Goal: Transaction & Acquisition: Book appointment/travel/reservation

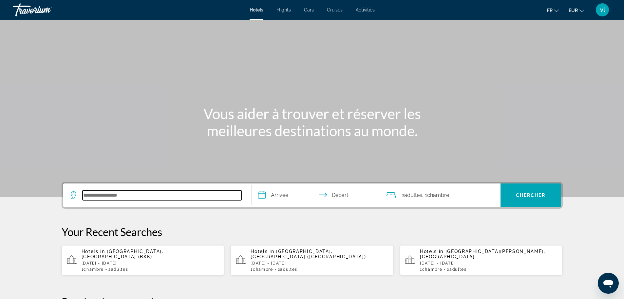
click at [149, 196] on input "Search hotel destination" at bounding box center [162, 195] width 159 height 10
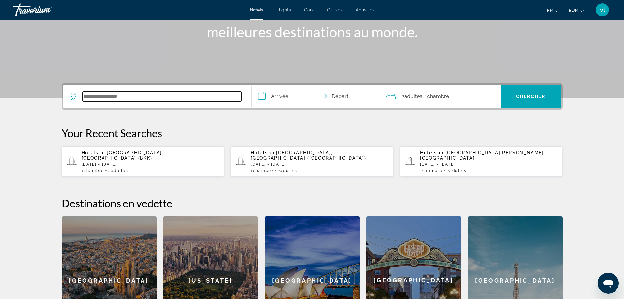
scroll to position [160, 0]
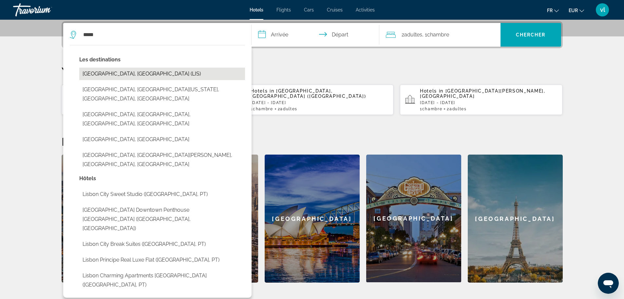
click at [106, 76] on button "[GEOGRAPHIC_DATA], [GEOGRAPHIC_DATA] (LIS)" at bounding box center [162, 74] width 166 height 12
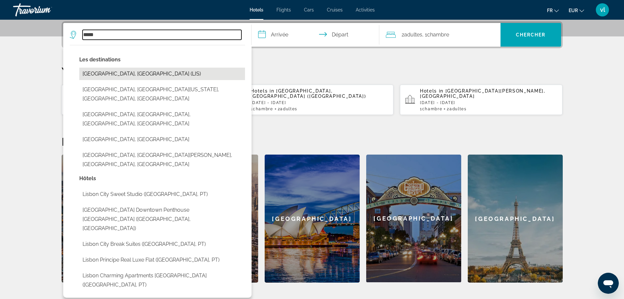
type input "**********"
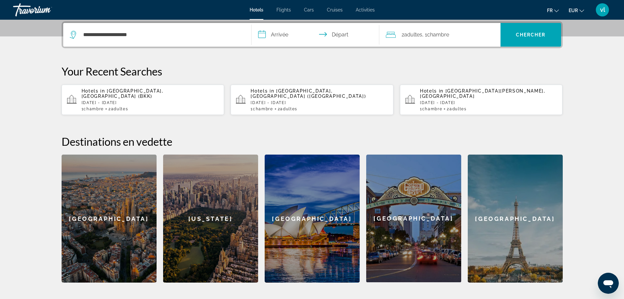
click at [262, 36] on input "**********" at bounding box center [317, 36] width 130 height 26
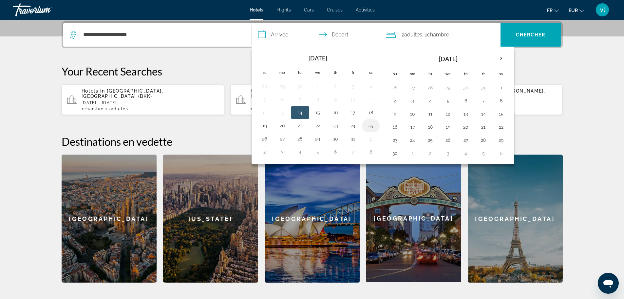
click at [371, 126] on button "25" at bounding box center [371, 125] width 10 height 9
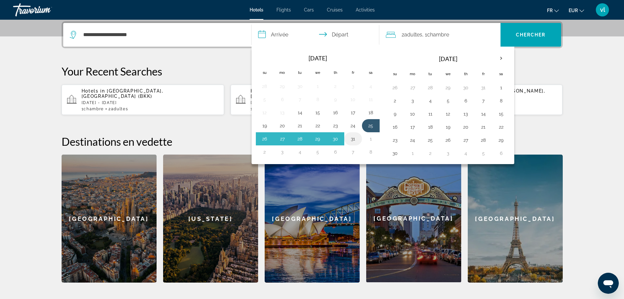
click at [355, 140] on button "31" at bounding box center [353, 138] width 10 height 9
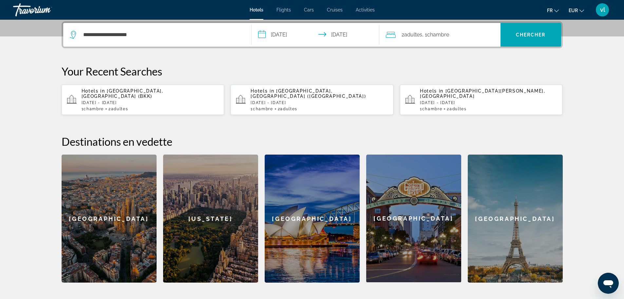
type input "**********"
click at [414, 34] on span "Adultes" at bounding box center [413, 34] width 18 height 6
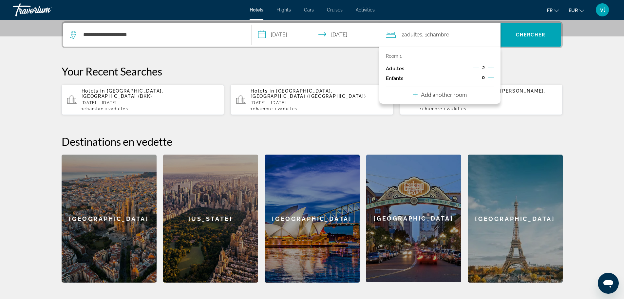
click at [491, 76] on icon "Increment children" at bounding box center [491, 78] width 6 height 6
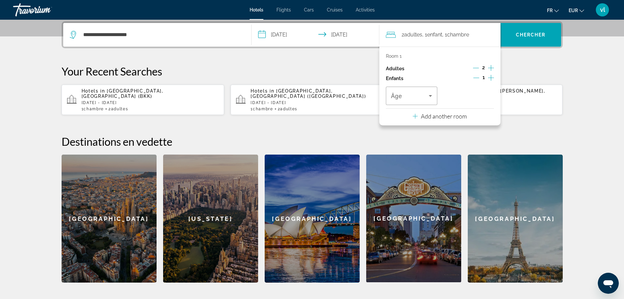
click at [491, 76] on icon "Increment children" at bounding box center [491, 78] width 6 height 6
click at [434, 93] on icon "Travelers: 2 adults, 2 children" at bounding box center [431, 96] width 8 height 8
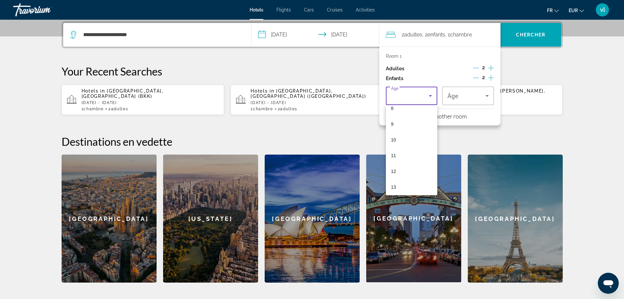
scroll to position [134, 0]
click at [417, 184] on mat-option "13" at bounding box center [412, 186] width 52 height 16
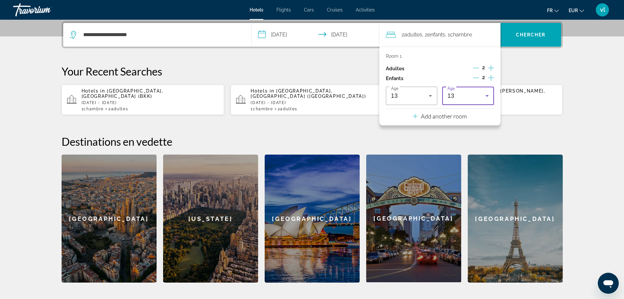
click at [487, 96] on icon "Travelers: 2 adults, 2 children" at bounding box center [487, 96] width 3 height 2
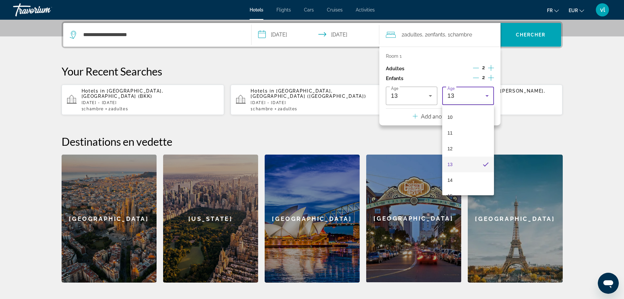
scroll to position [157, 0]
click at [475, 173] on mat-option "14" at bounding box center [469, 179] width 52 height 16
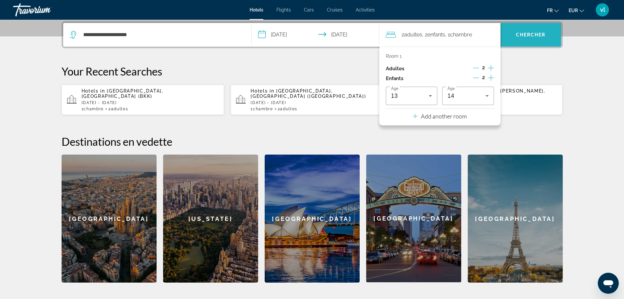
click at [525, 30] on span "Search" at bounding box center [531, 35] width 61 height 16
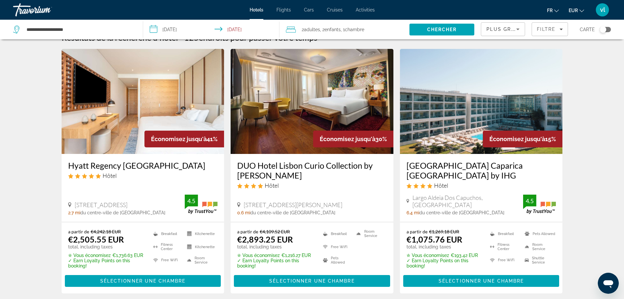
scroll to position [15, 0]
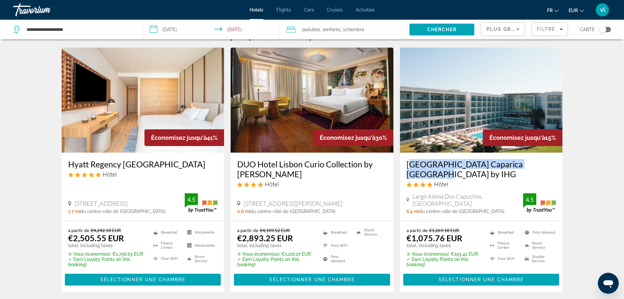
drag, startPoint x: 402, startPoint y: 164, endPoint x: 542, endPoint y: 166, distance: 140.6
click at [542, 166] on div "[GEOGRAPHIC_DATA] Caparica [GEOGRAPHIC_DATA] by IHG Hôtel [GEOGRAPHIC_DATA], [G…" at bounding box center [481, 186] width 163 height 68
click at [539, 165] on h3 "[GEOGRAPHIC_DATA] Caparica [GEOGRAPHIC_DATA] by IHG" at bounding box center [482, 169] width 150 height 20
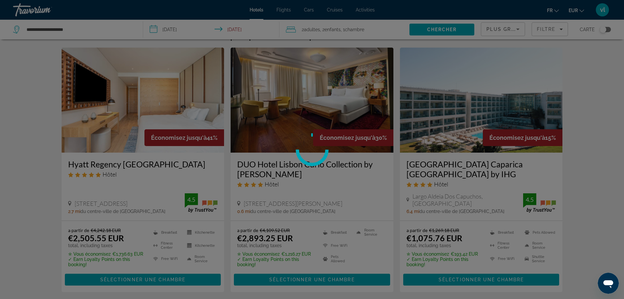
drag, startPoint x: 539, startPoint y: 165, endPoint x: 574, endPoint y: 106, distance: 68.8
click at [574, 106] on div at bounding box center [312, 149] width 624 height 299
drag, startPoint x: 404, startPoint y: 163, endPoint x: 530, endPoint y: 160, distance: 126.3
click at [530, 160] on div at bounding box center [312, 149] width 624 height 299
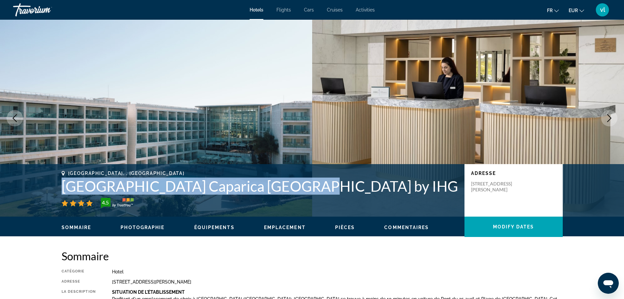
drag, startPoint x: 55, startPoint y: 185, endPoint x: 300, endPoint y: 186, distance: 244.9
click at [300, 186] on div "[GEOGRAPHIC_DATA], , [GEOGRAPHIC_DATA] [GEOGRAPHIC_DATA] Caparica [GEOGRAPHIC_D…" at bounding box center [313, 189] width 528 height 39
copy h1 "[GEOGRAPHIC_DATA] Caparica [GEOGRAPHIC_DATA] by IHG"
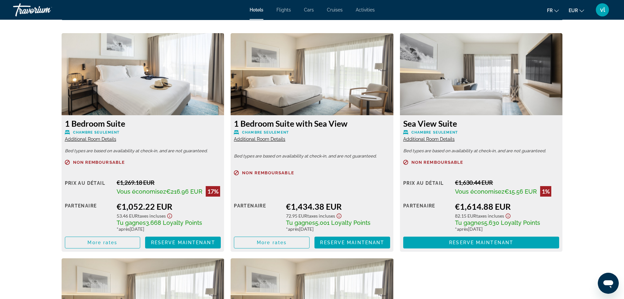
scroll to position [893, 0]
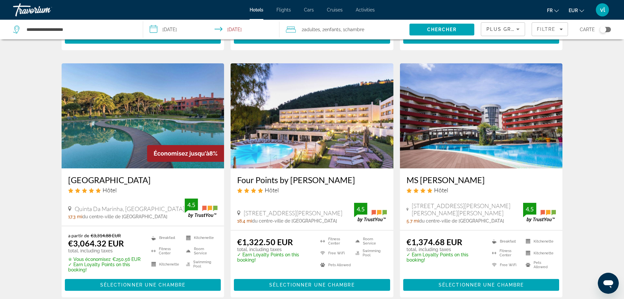
scroll to position [259, 0]
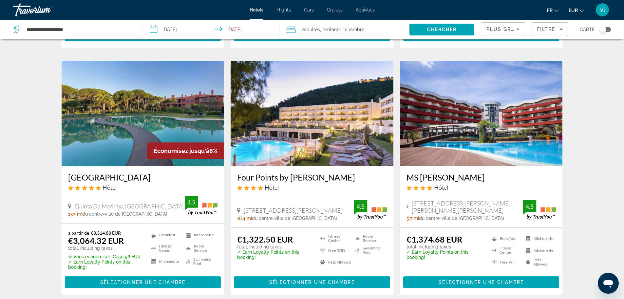
drag, startPoint x: 236, startPoint y: 171, endPoint x: 359, endPoint y: 172, distance: 122.6
click at [359, 172] on div "Four Points by [PERSON_NAME] Hôtel [STREET_ADDRESS][PERSON_NAME] 18.4 mi du cen…" at bounding box center [312, 197] width 163 height 62
copy h3 "Four Points by [PERSON_NAME]"
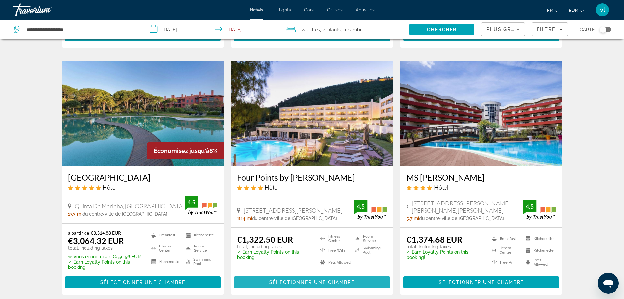
click at [298, 280] on span "Main content" at bounding box center [312, 282] width 156 height 16
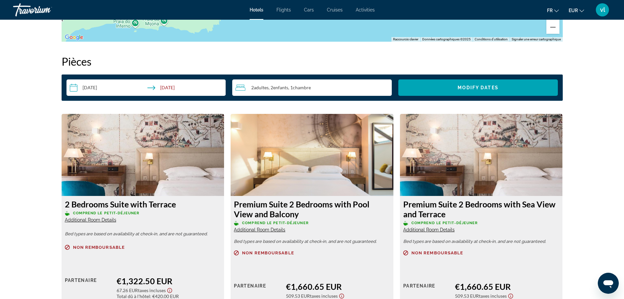
scroll to position [832, 0]
